Goal: Task Accomplishment & Management: Manage account settings

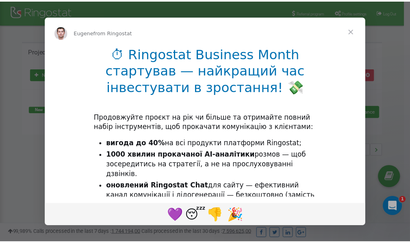
scroll to position [121, 0]
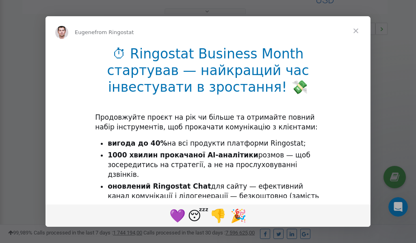
click at [357, 32] on span "Close" at bounding box center [355, 30] width 29 height 29
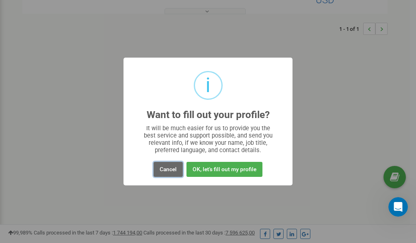
click at [166, 169] on button "Cancel" at bounding box center [168, 169] width 29 height 15
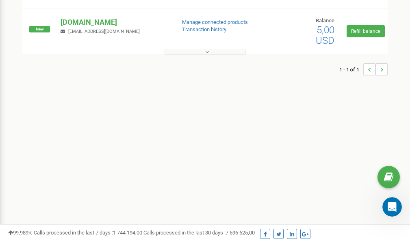
scroll to position [0, 0]
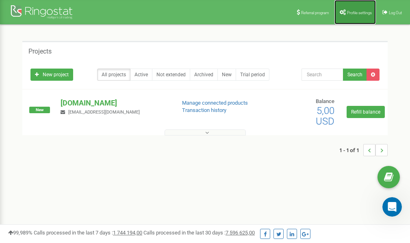
click at [355, 12] on span "Profile settings" at bounding box center [359, 13] width 25 height 4
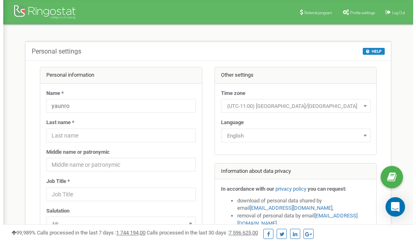
scroll to position [41, 0]
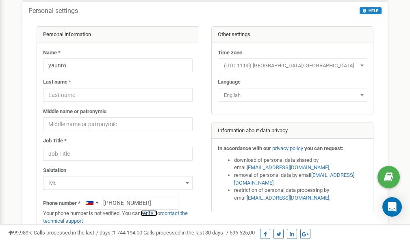
click at [152, 213] on link "verify it" at bounding box center [149, 213] width 17 height 6
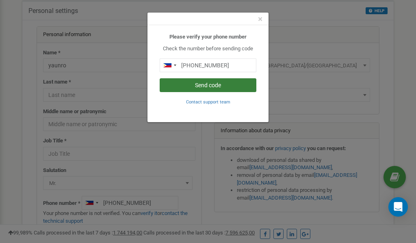
click at [216, 86] on button "Send code" at bounding box center [208, 85] width 97 height 14
